Goal: Information Seeking & Learning: Learn about a topic

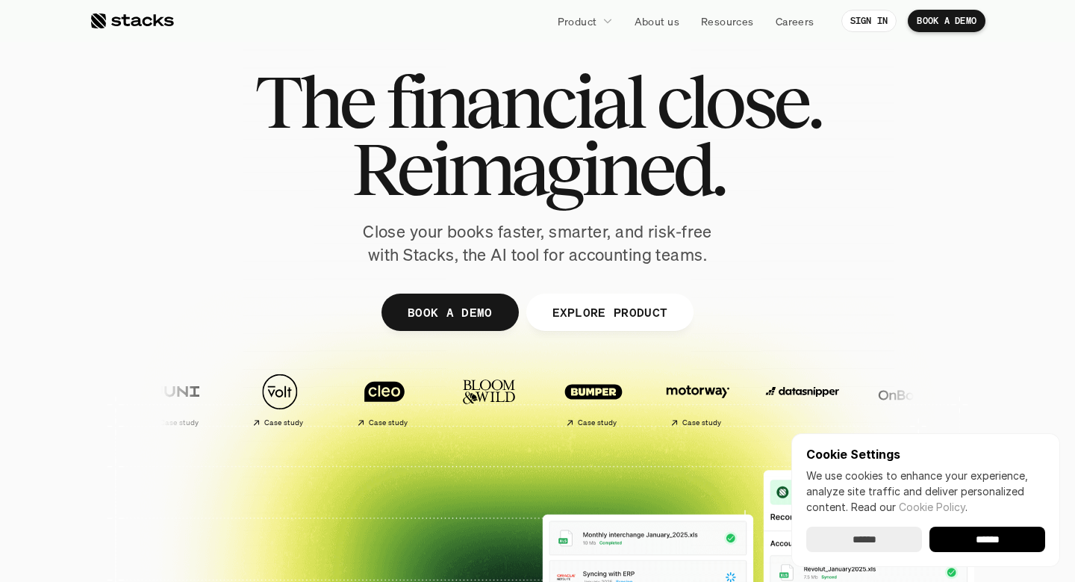
scroll to position [25, 0]
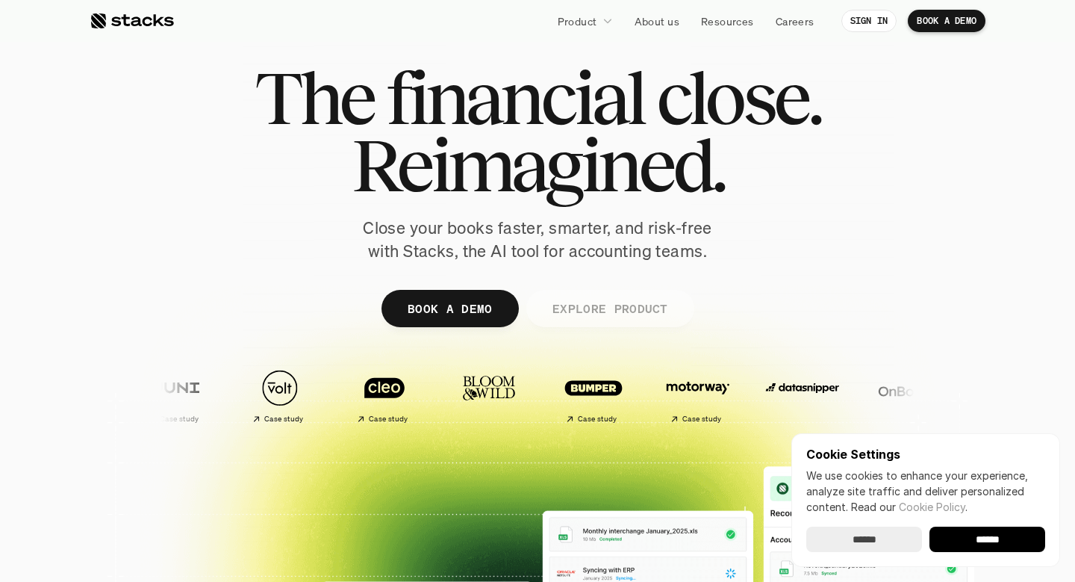
click at [620, 307] on p "EXPLORE PRODUCT" at bounding box center [610, 308] width 116 height 22
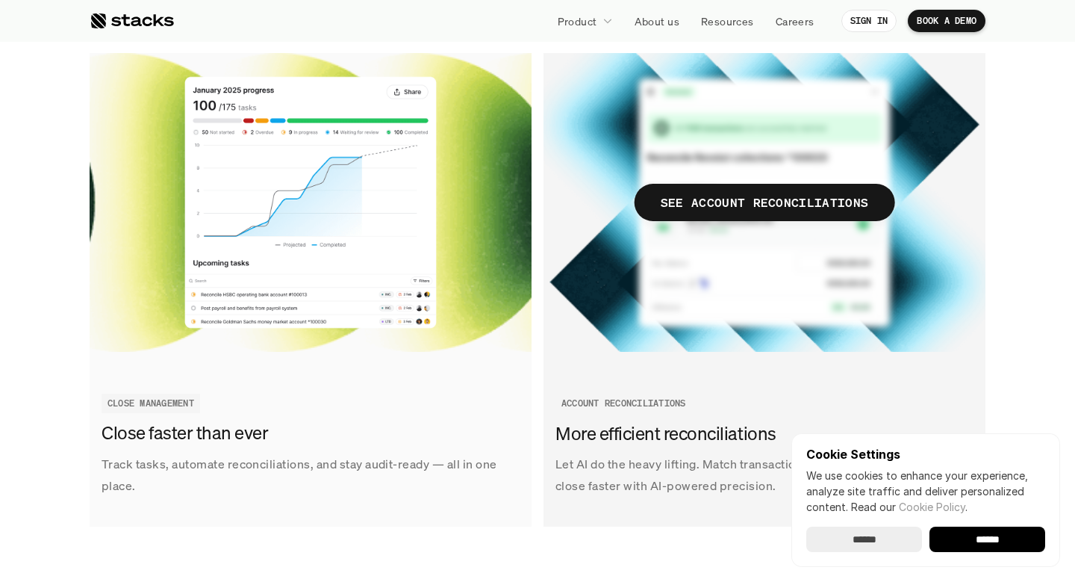
scroll to position [1739, 0]
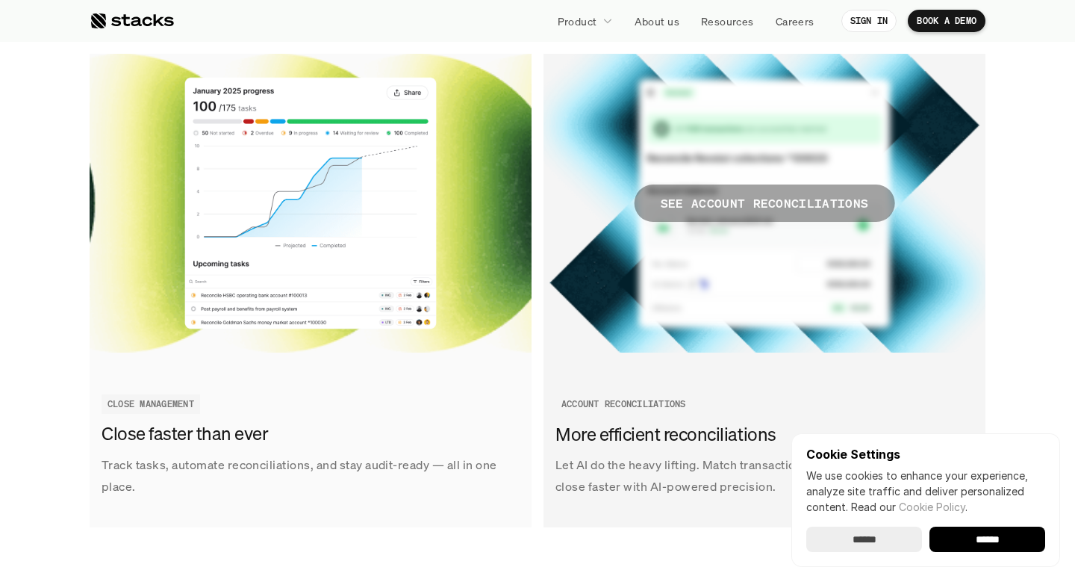
click at [658, 205] on span "SEE ACCOUNT RECONCILIATIONS" at bounding box center [765, 202] width 261 height 37
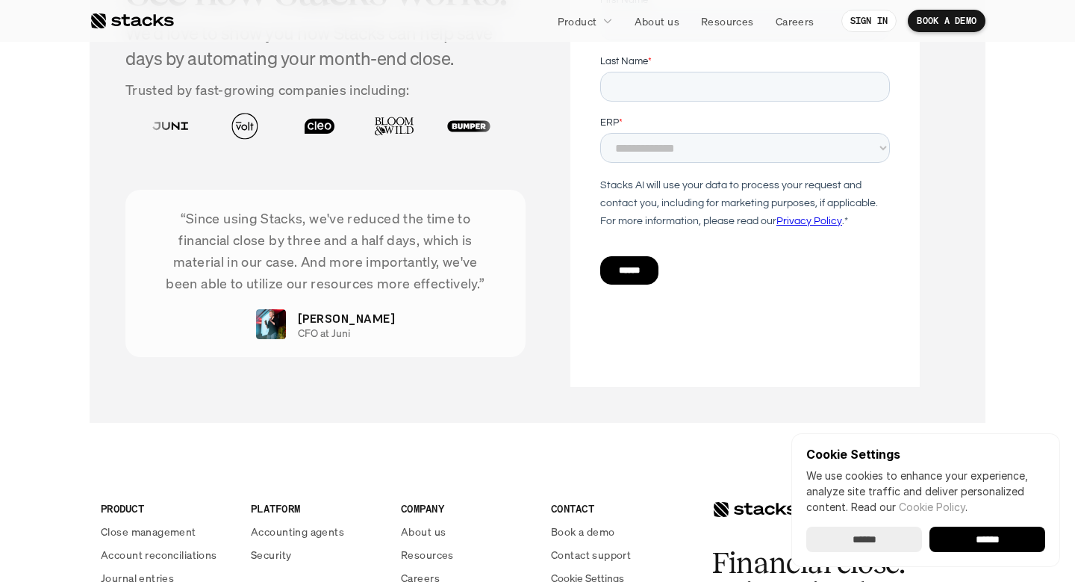
scroll to position [3385, 0]
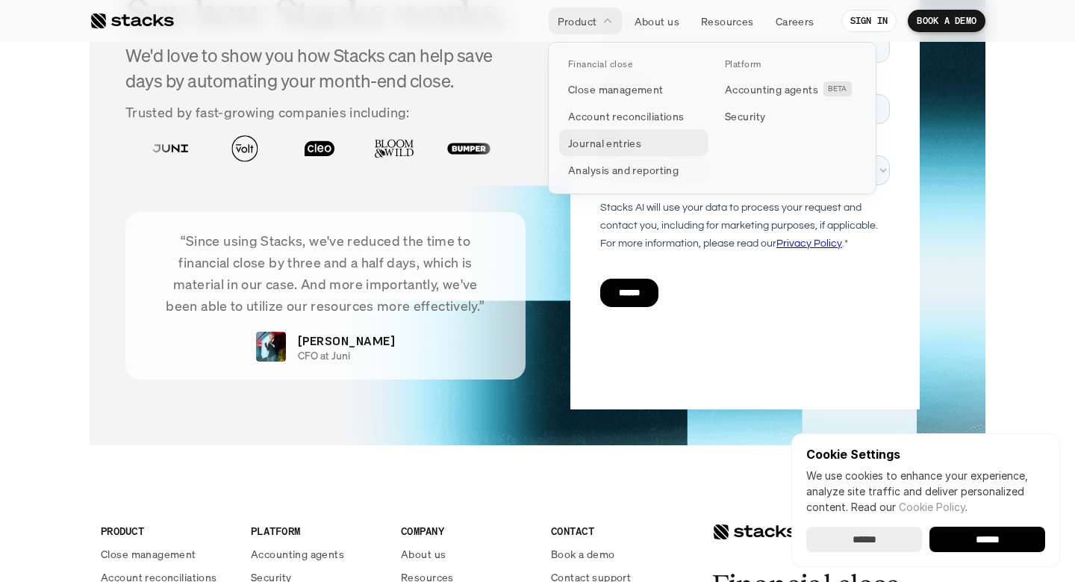
click at [627, 153] on link "Journal entries" at bounding box center [633, 142] width 149 height 27
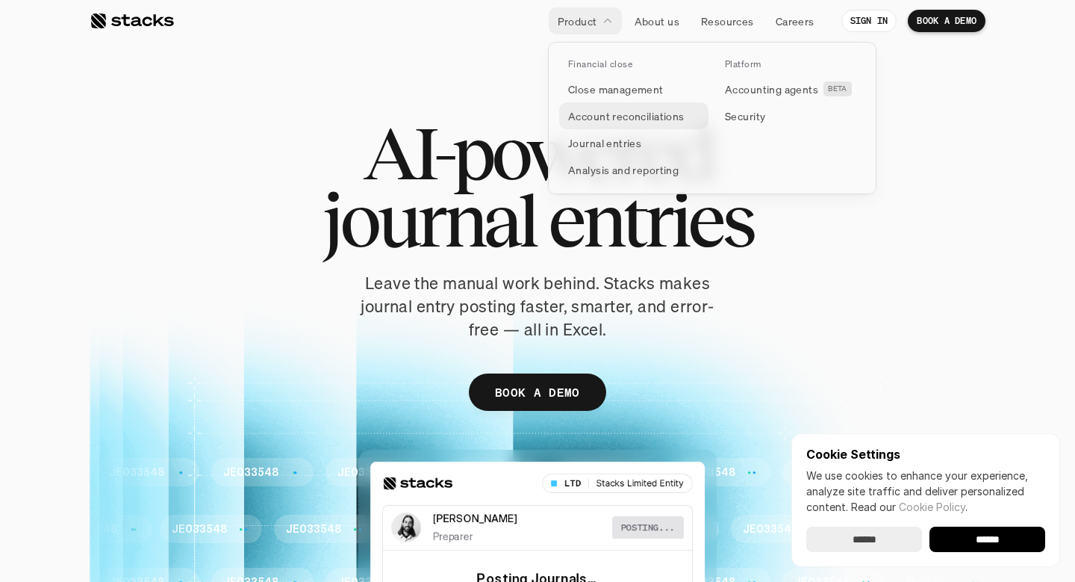
click at [627, 108] on p "Account reconciliations" at bounding box center [626, 116] width 117 height 16
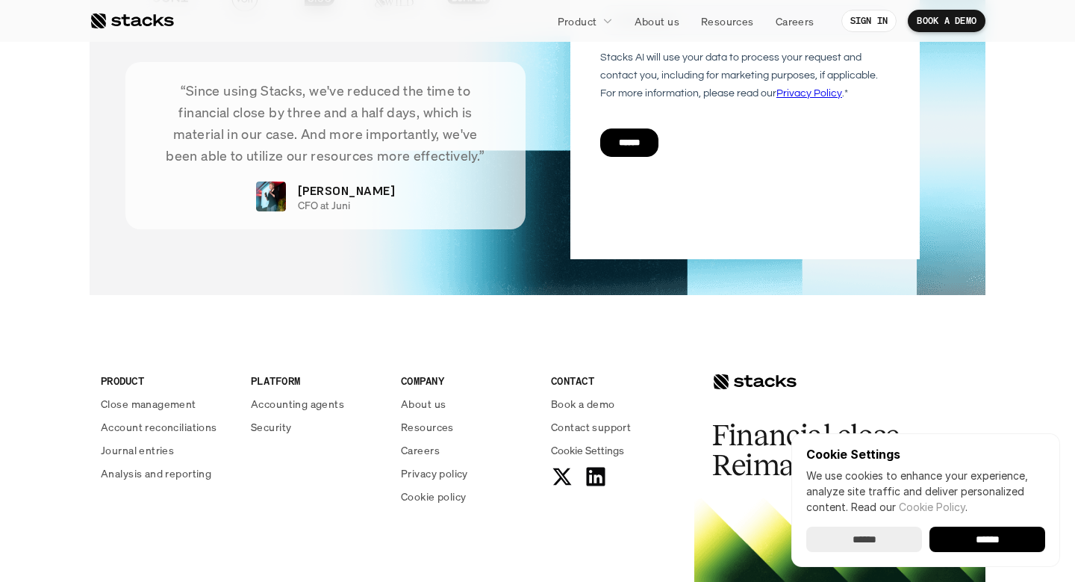
scroll to position [3758, 0]
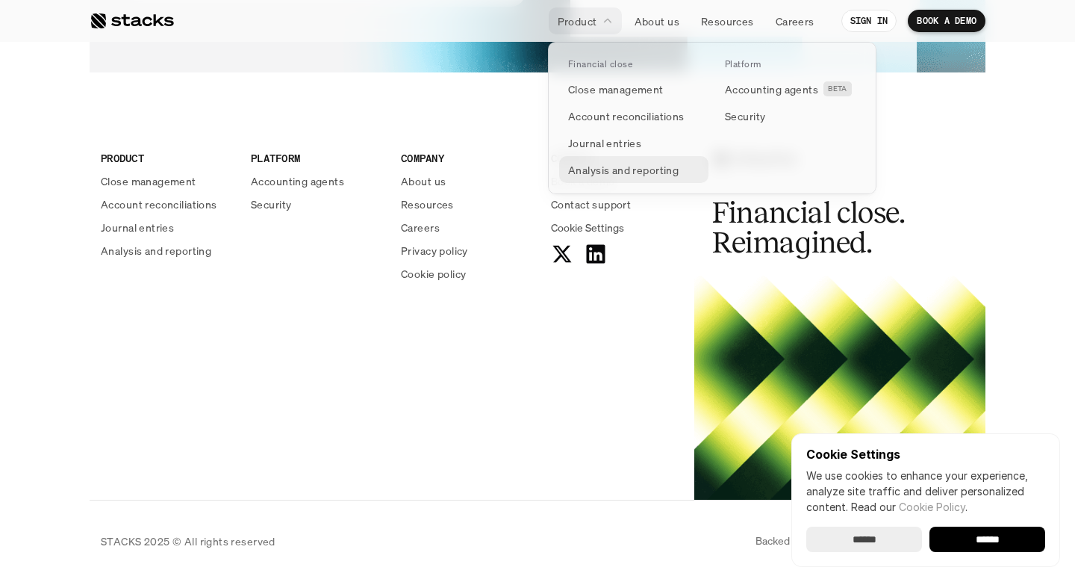
click at [600, 172] on p "Analysis and reporting" at bounding box center [623, 170] width 111 height 16
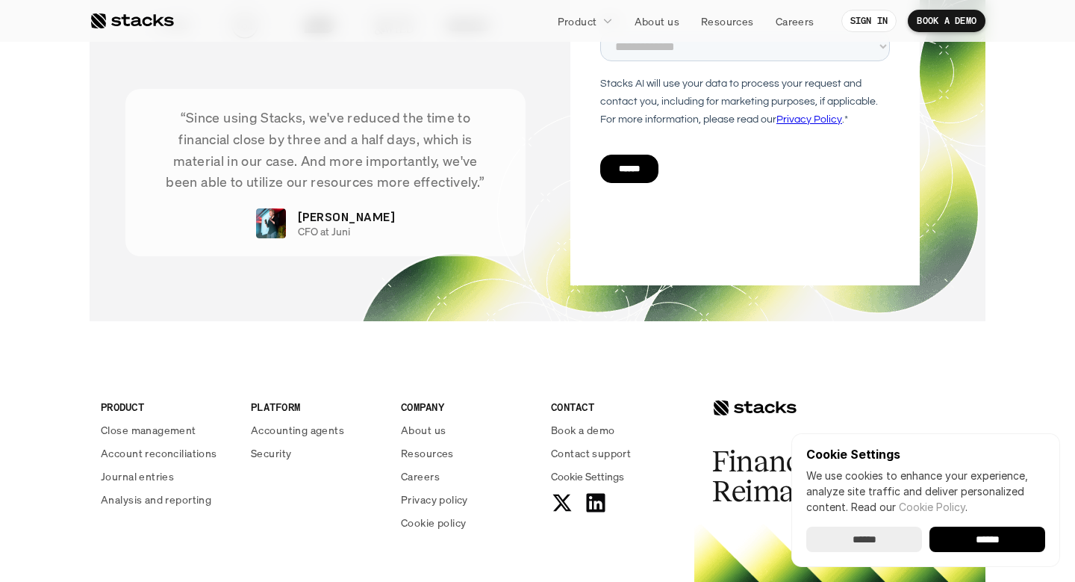
scroll to position [3955, 0]
